Goal: Transaction & Acquisition: Purchase product/service

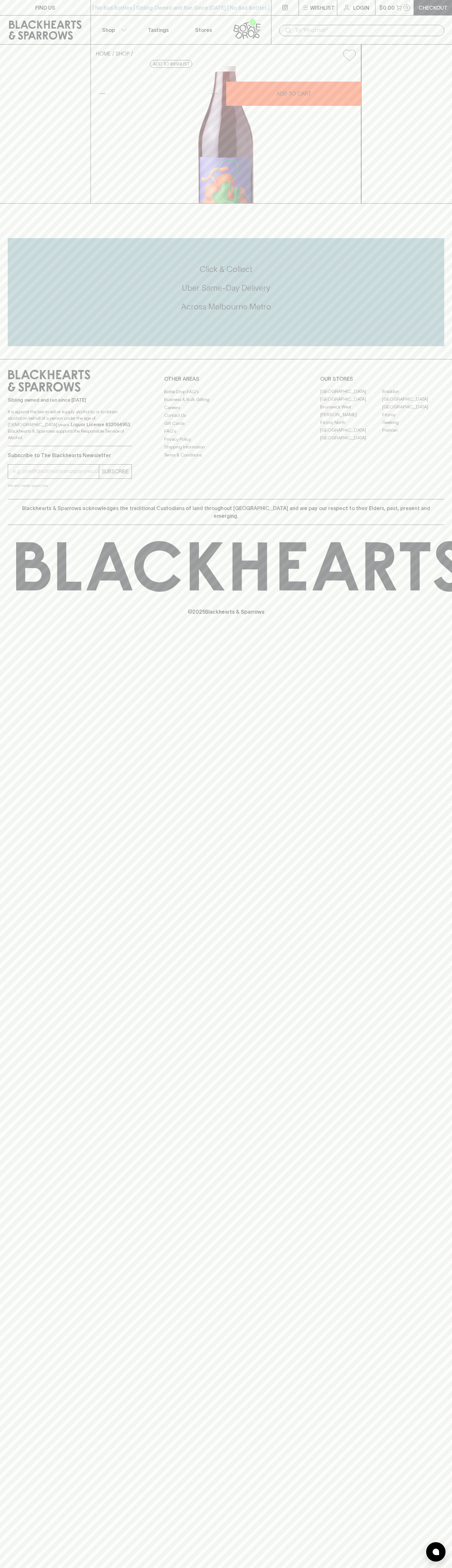
click at [424, 1261] on div "FIND US | No Bad Bottles | Sibling Owned and Run Since 2006 | No Bad Bottles | …" at bounding box center [226, 784] width 452 height 1568
click at [86, 1567] on html "FIND US | No Bad Bottles | Sibling Owned and Run Since 2006 | No Bad Bottles | …" at bounding box center [226, 784] width 452 height 1568
click at [28, 80] on div "HOME SHOP Parco Valley Light Red 2024 $30.00 Add to wishlist 10% discount when …" at bounding box center [226, 124] width 452 height 159
